Goal: Information Seeking & Learning: Learn about a topic

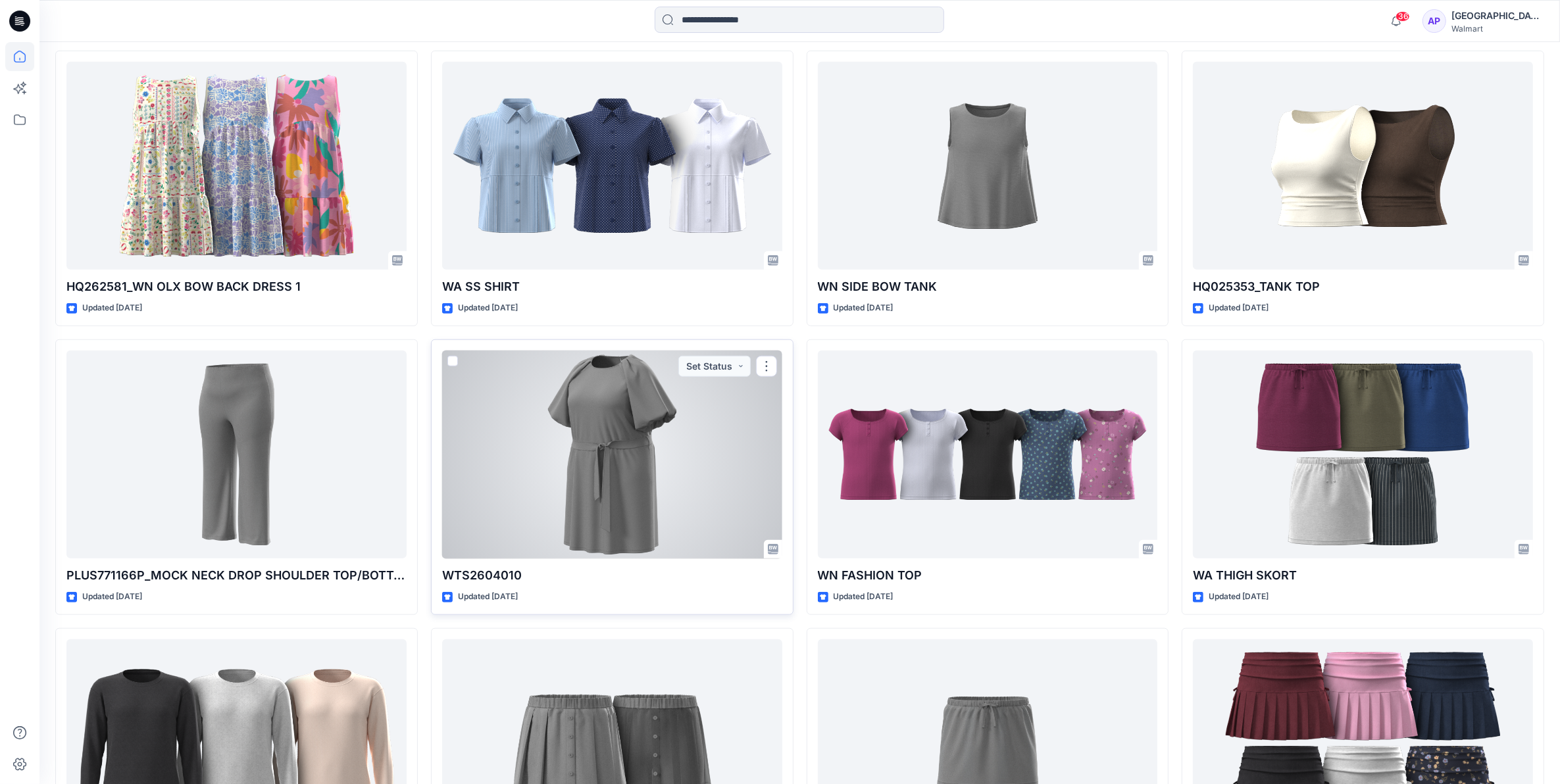
scroll to position [1343, 0]
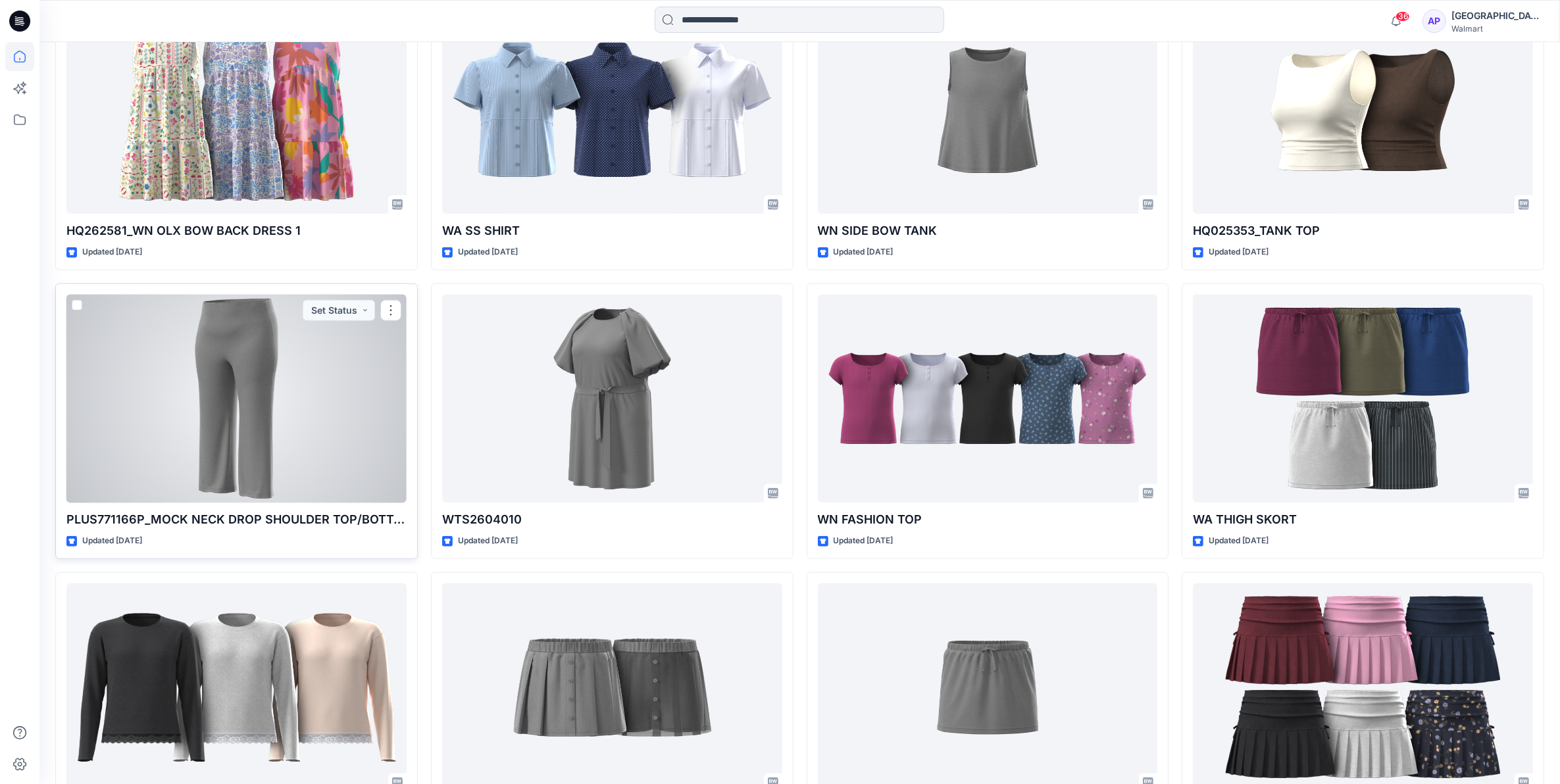
click at [270, 485] on div at bounding box center [236, 398] width 340 height 208
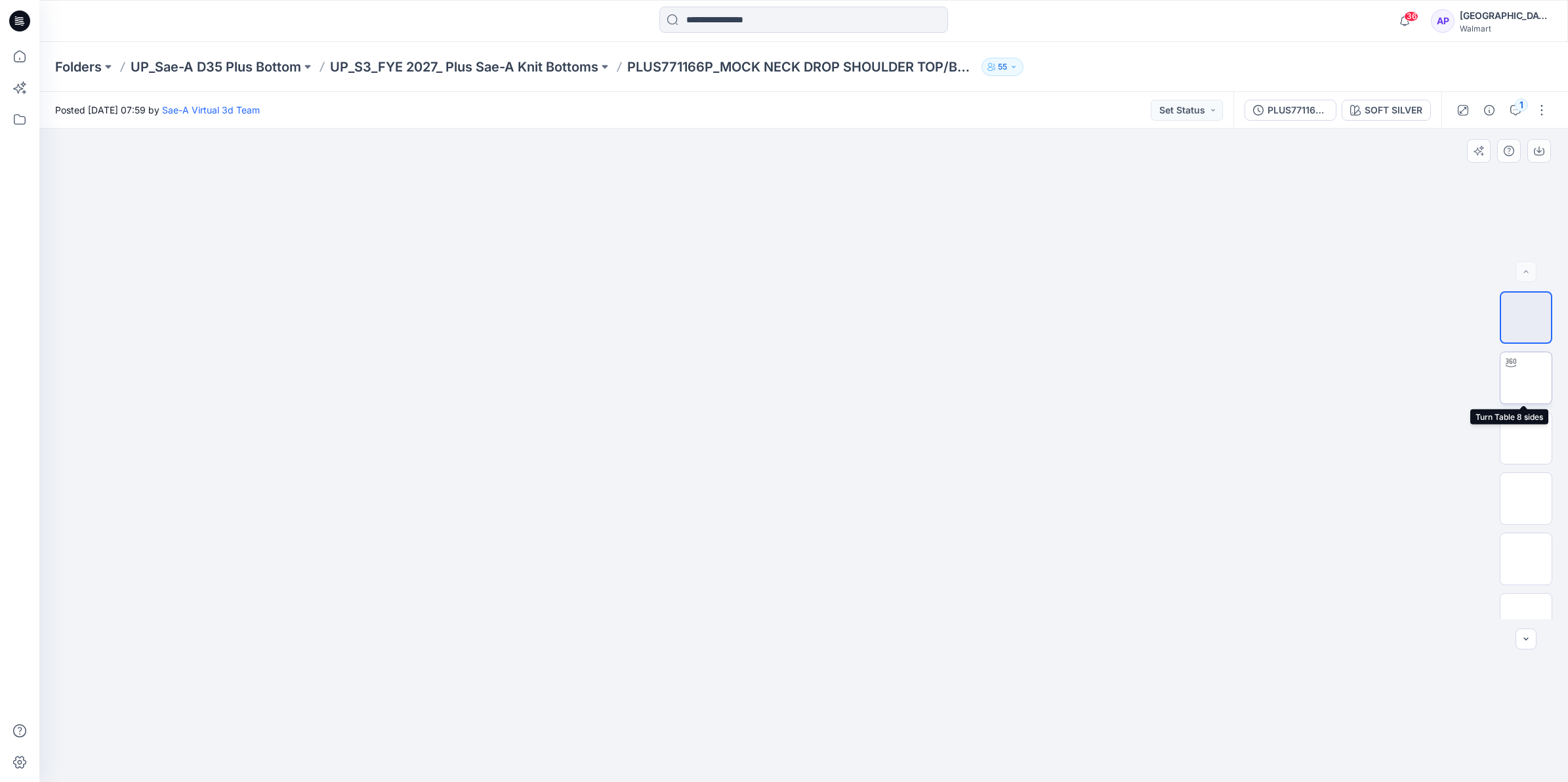
click at [1526, 378] on img at bounding box center [1526, 378] width 0 height 0
drag, startPoint x: 962, startPoint y: 742, endPoint x: 617, endPoint y: 764, distance: 345.7
click at [617, 764] on icon at bounding box center [805, 743] width 397 height 49
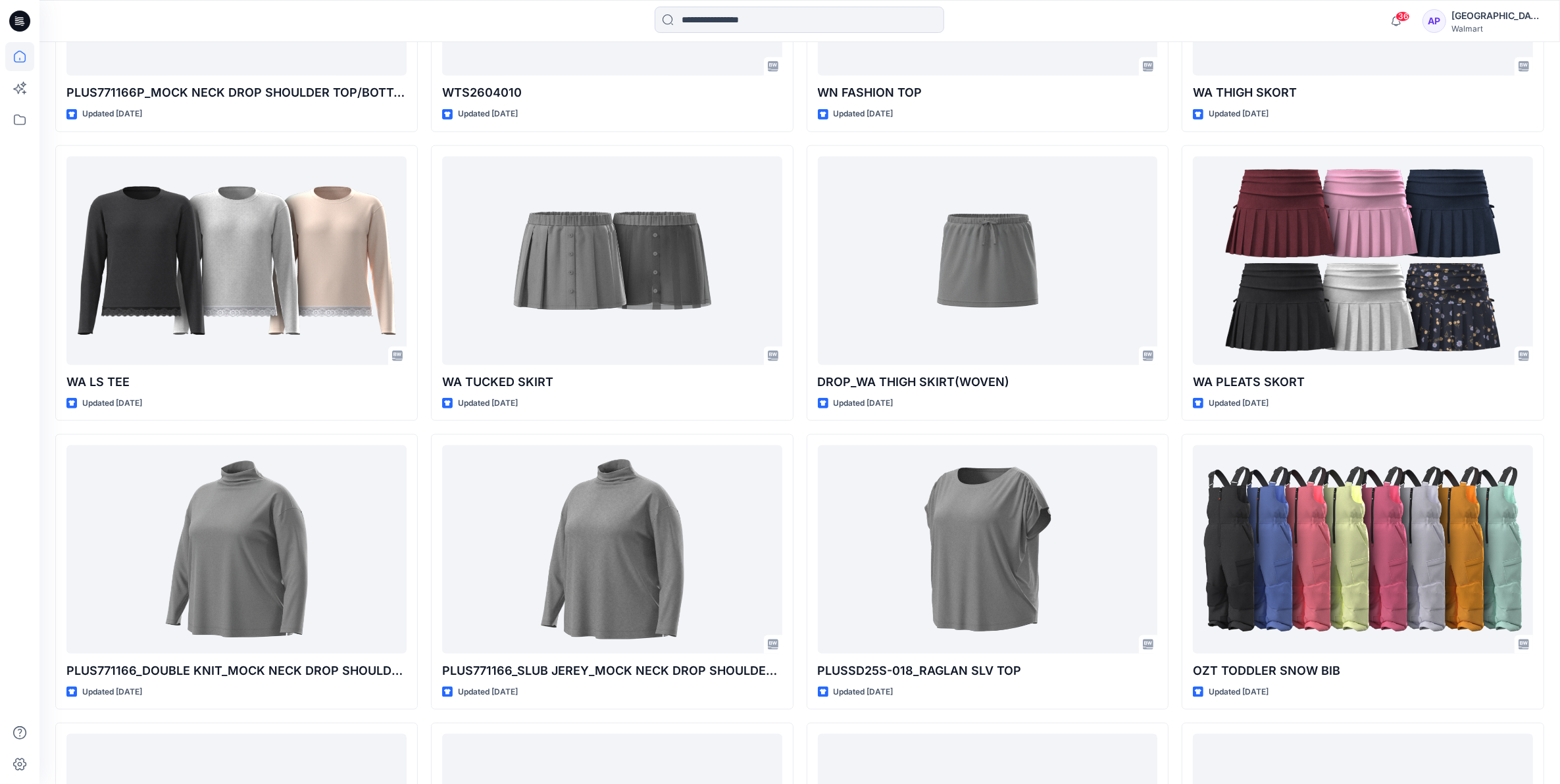
scroll to position [1798, 0]
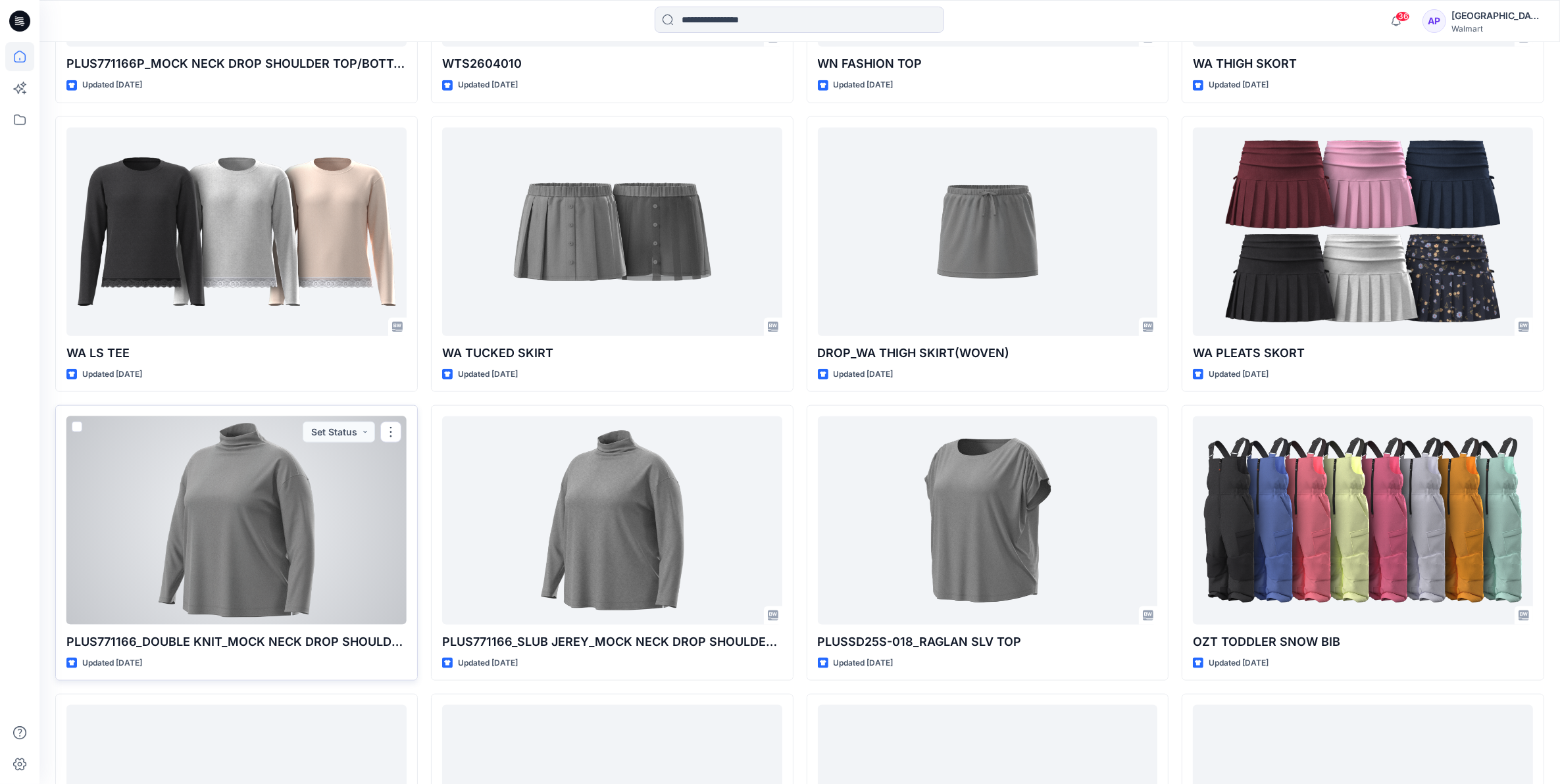
click at [272, 561] on div at bounding box center [236, 520] width 340 height 208
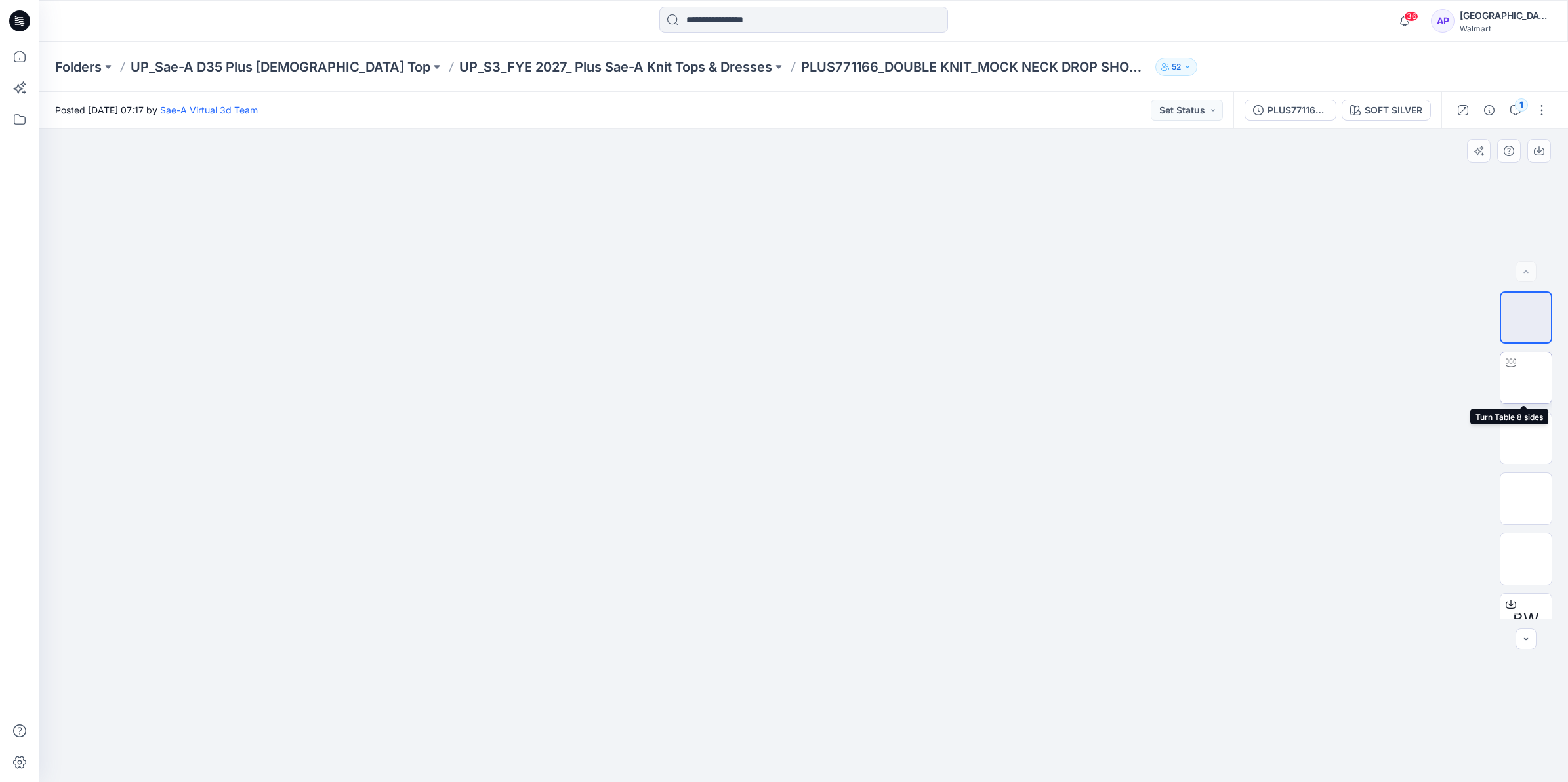
click at [1512, 372] on div at bounding box center [1511, 363] width 21 height 21
drag, startPoint x: 951, startPoint y: 756, endPoint x: 963, endPoint y: 732, distance: 26.8
click at [963, 732] on icon at bounding box center [805, 743] width 397 height 49
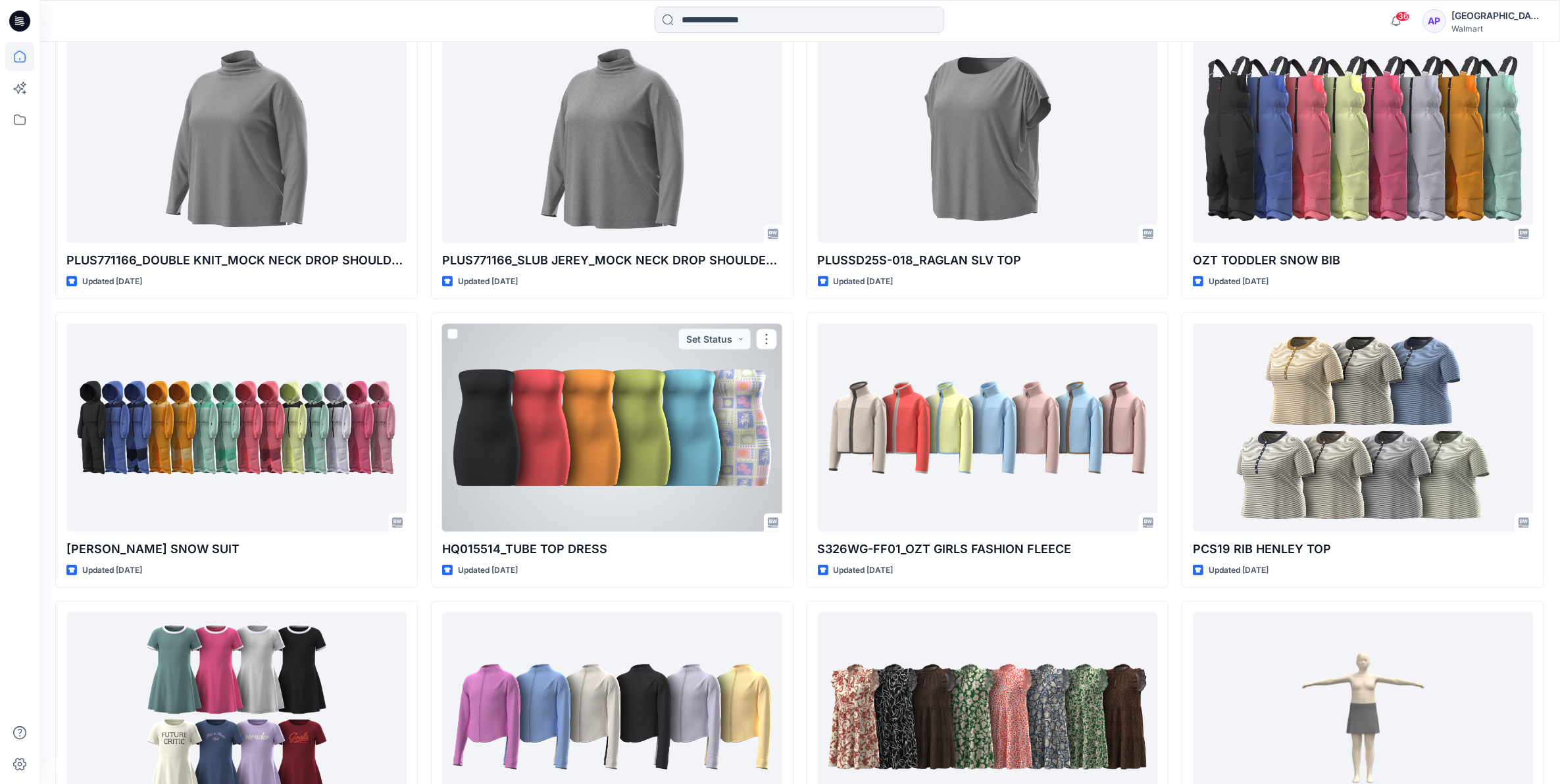
scroll to position [2209, 0]
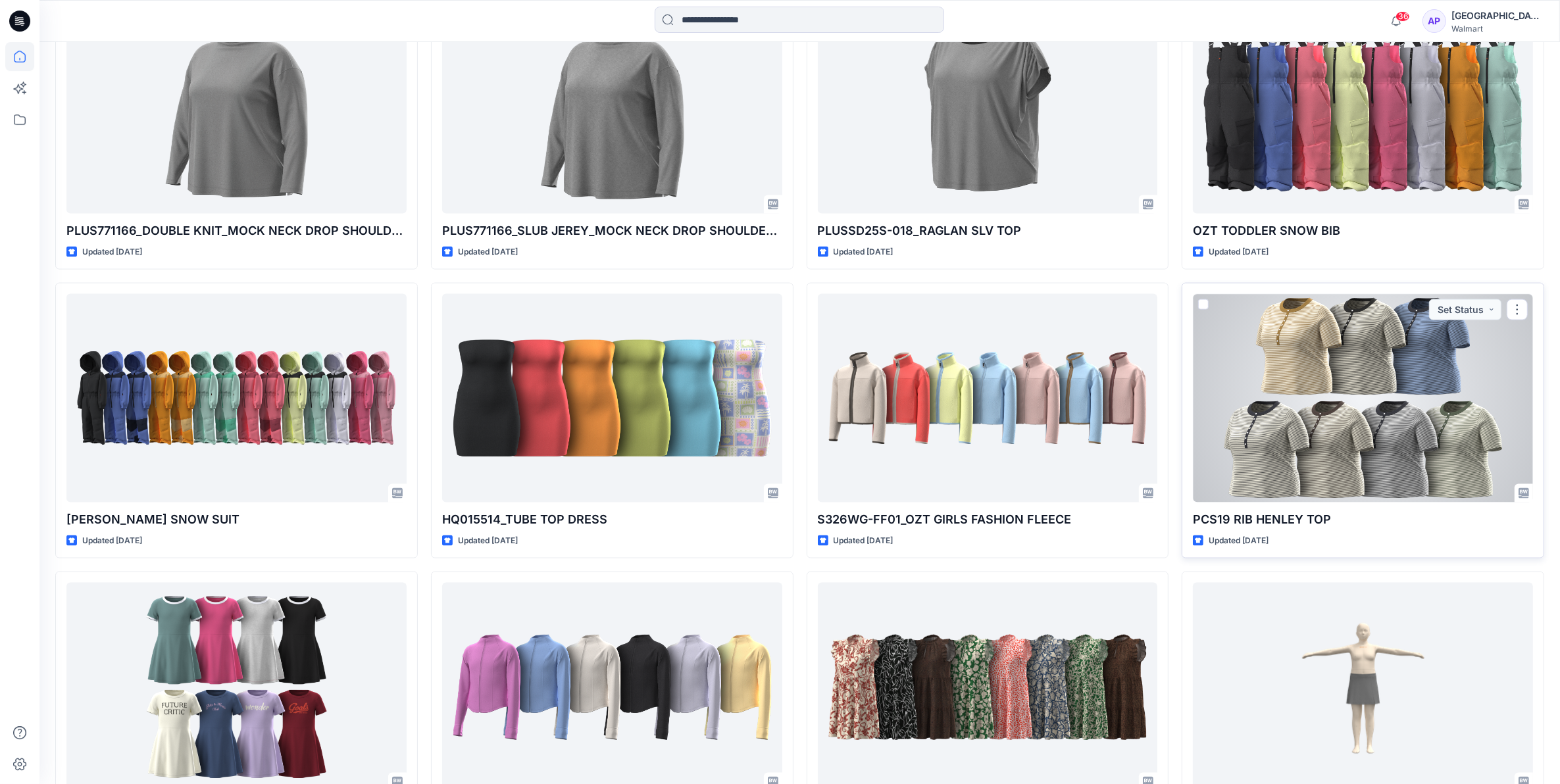
click at [1222, 360] on div at bounding box center [1363, 398] width 340 height 208
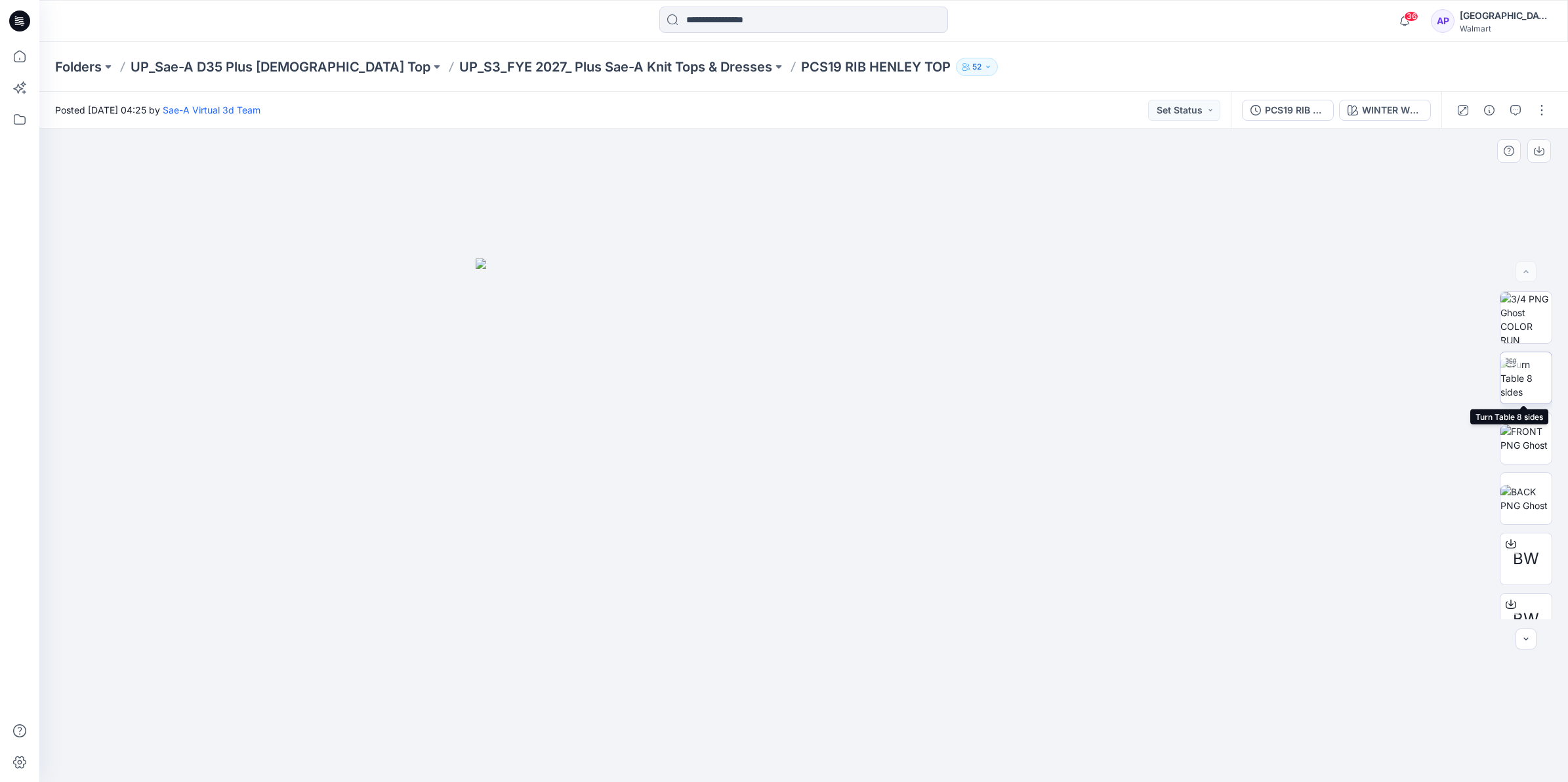
click at [1523, 375] on img at bounding box center [1526, 378] width 51 height 41
drag, startPoint x: 978, startPoint y: 749, endPoint x: 963, endPoint y: 807, distance: 59.9
click at [963, 781] on html "36 Notifications Sae-A Virtual 3d Team has updated 017550_NB CREW RIB TEE with …" at bounding box center [784, 391] width 1568 height 782
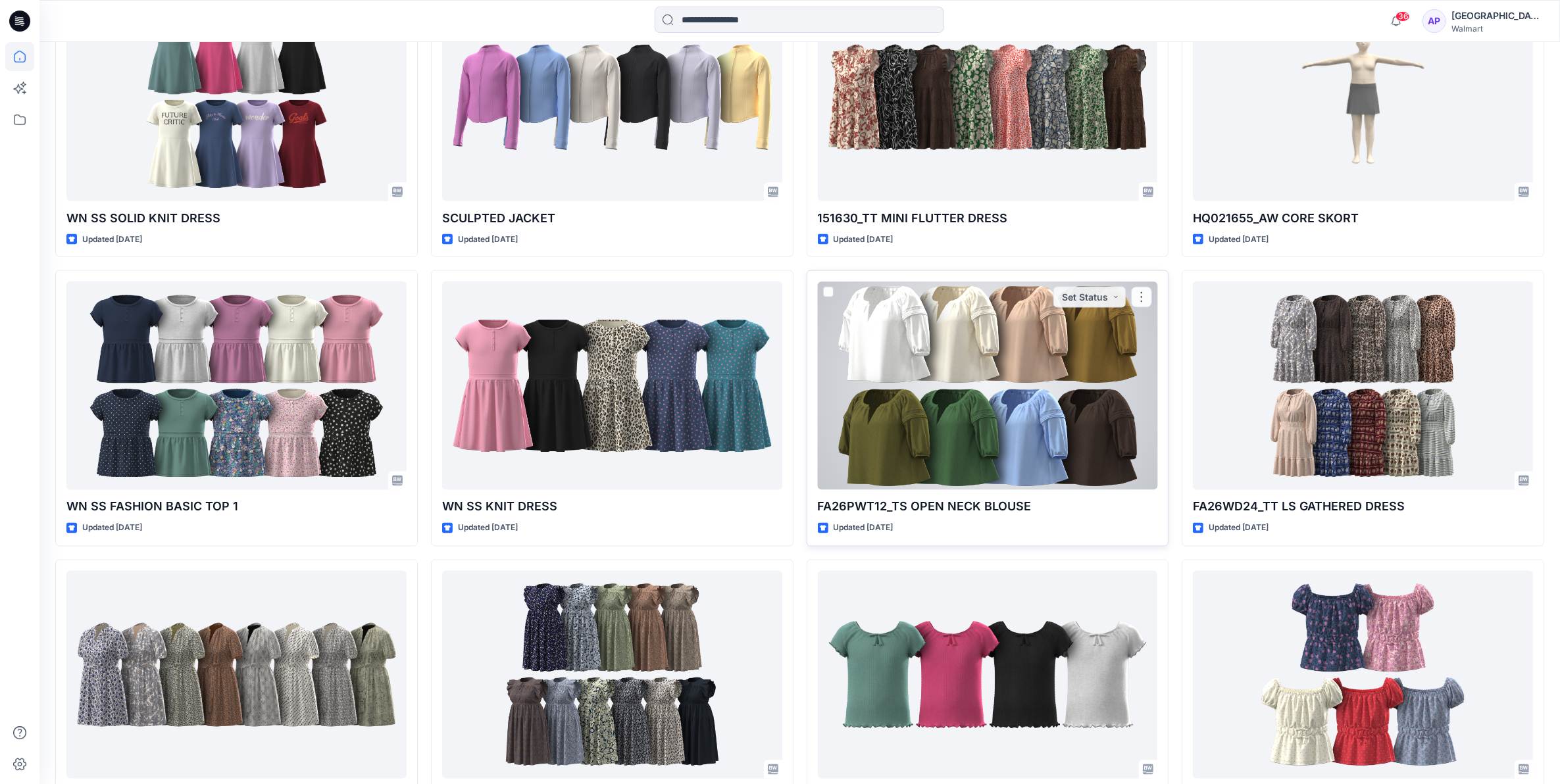
scroll to position [2829, 0]
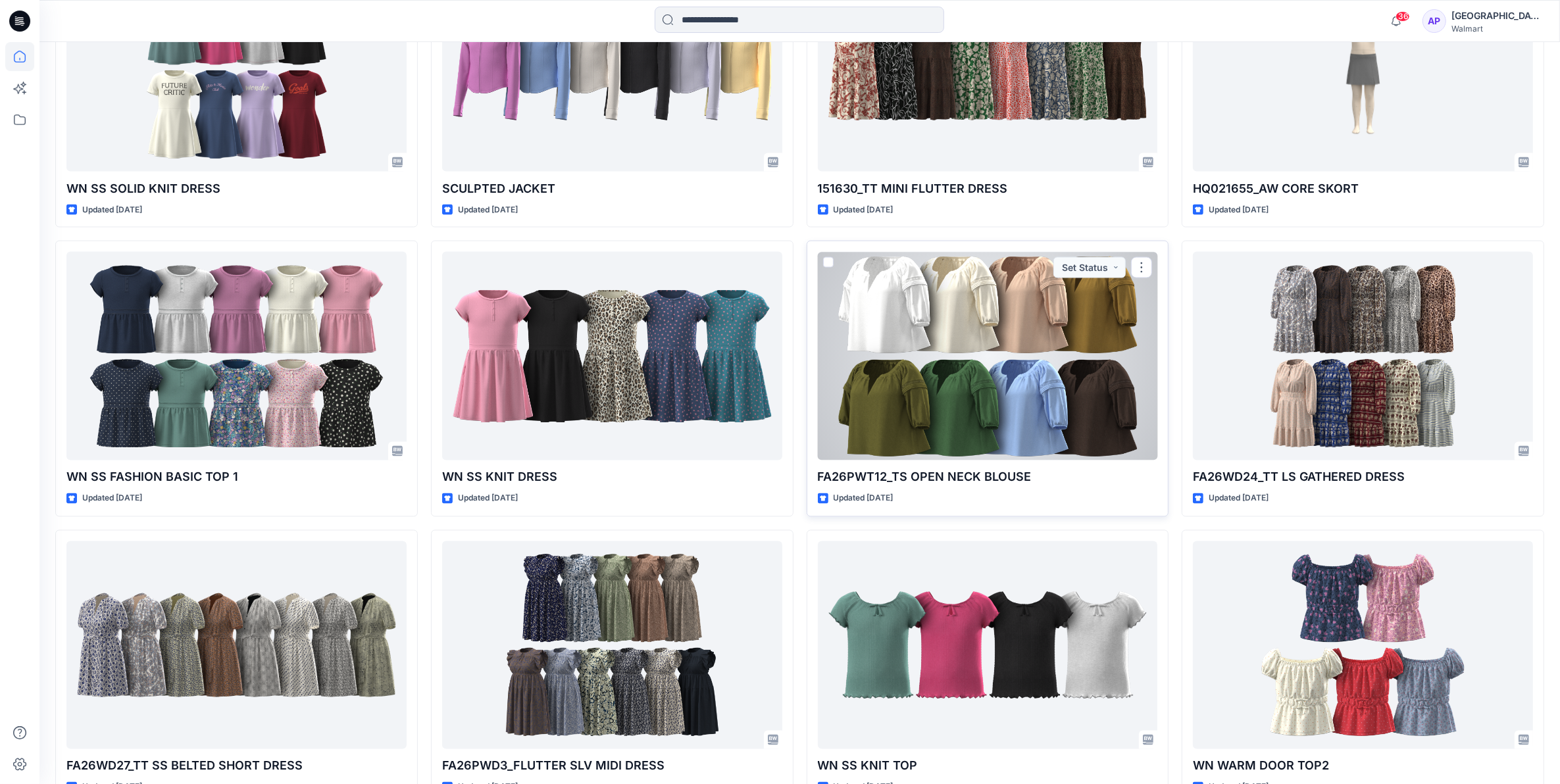
click at [985, 313] on div at bounding box center [988, 356] width 340 height 208
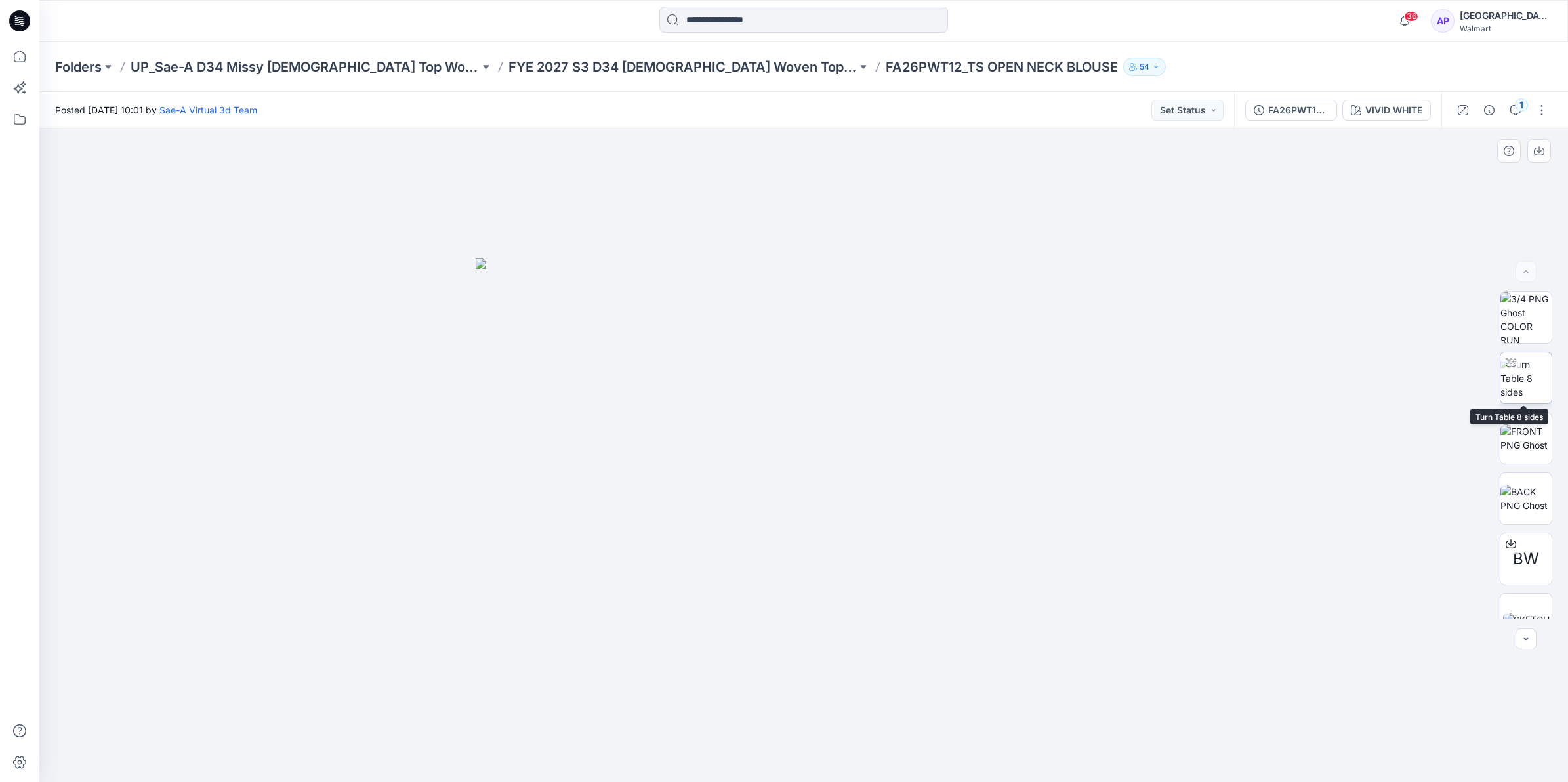
click at [1519, 375] on img at bounding box center [1526, 378] width 51 height 41
drag, startPoint x: 944, startPoint y: 755, endPoint x: 951, endPoint y: 729, distance: 26.9
click at [951, 729] on icon at bounding box center [805, 743] width 397 height 49
